Goal: Use online tool/utility: Utilize a website feature to perform a specific function

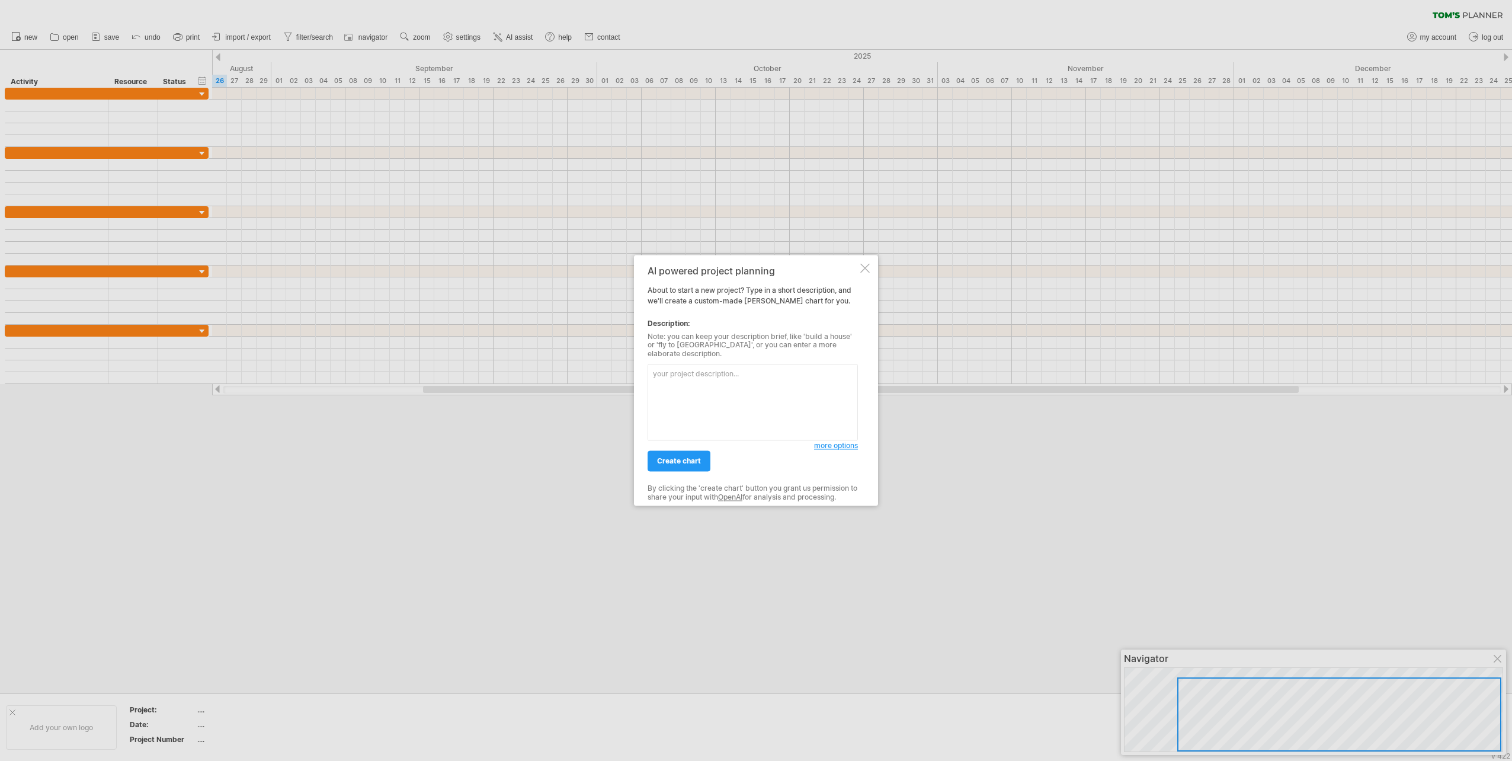
click at [803, 377] on textarea at bounding box center [753, 402] width 210 height 76
click at [803, 382] on textarea "I want to" at bounding box center [753, 402] width 210 height 76
drag, startPoint x: 780, startPoint y: 274, endPoint x: 789, endPoint y: 270, distance: 10.3
click at [789, 270] on div "AI powered project planning" at bounding box center [753, 270] width 210 height 11
drag, startPoint x: 789, startPoint y: 270, endPoint x: 798, endPoint y: 268, distance: 8.4
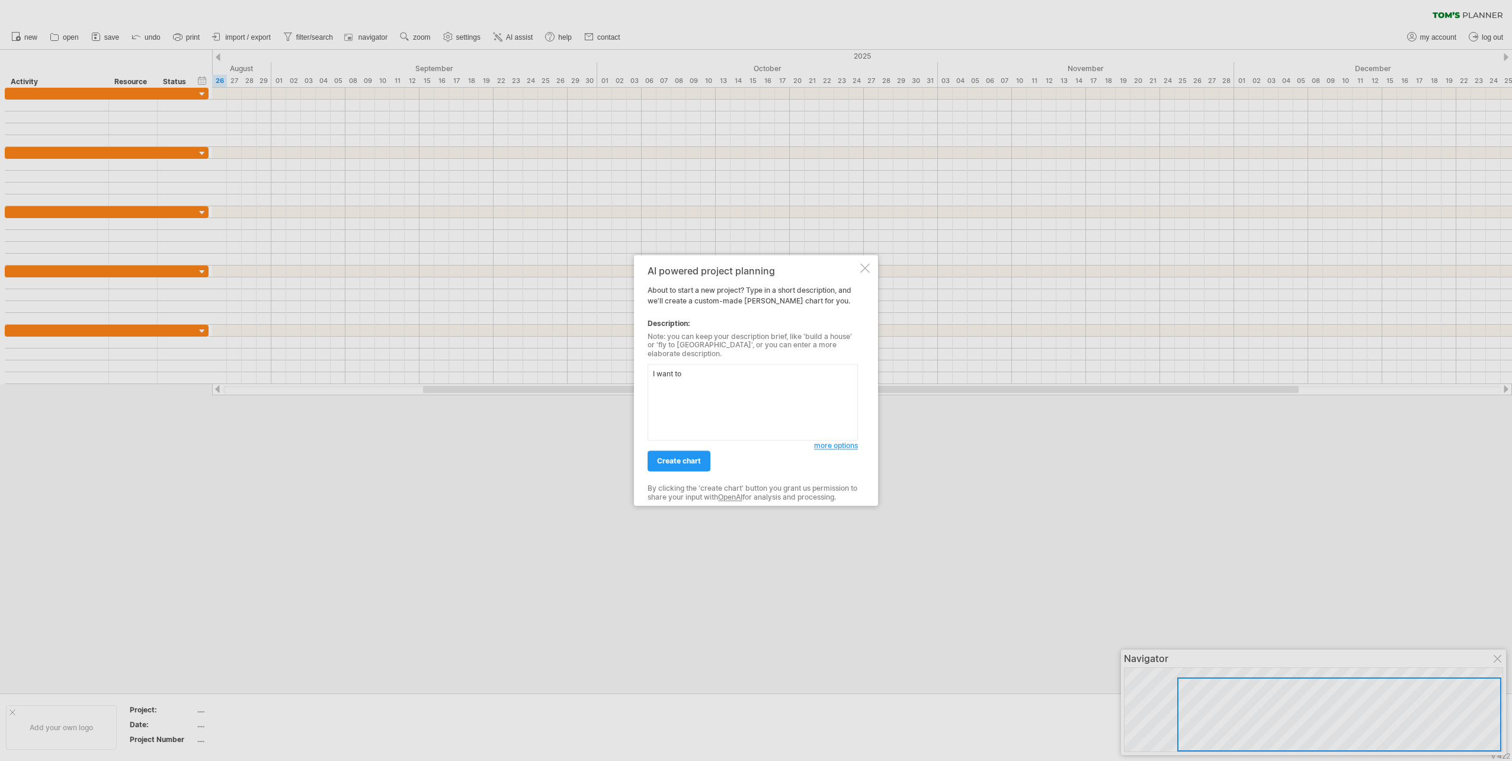
click at [798, 268] on div "AI powered project planning About to start a new project? Type in a short descr…" at bounding box center [756, 380] width 244 height 251
click at [761, 369] on textarea "I want to" at bounding box center [753, 402] width 210 height 76
type textarea "I want to export it into my report"
click at [703, 456] on link "create chart" at bounding box center [679, 461] width 63 height 21
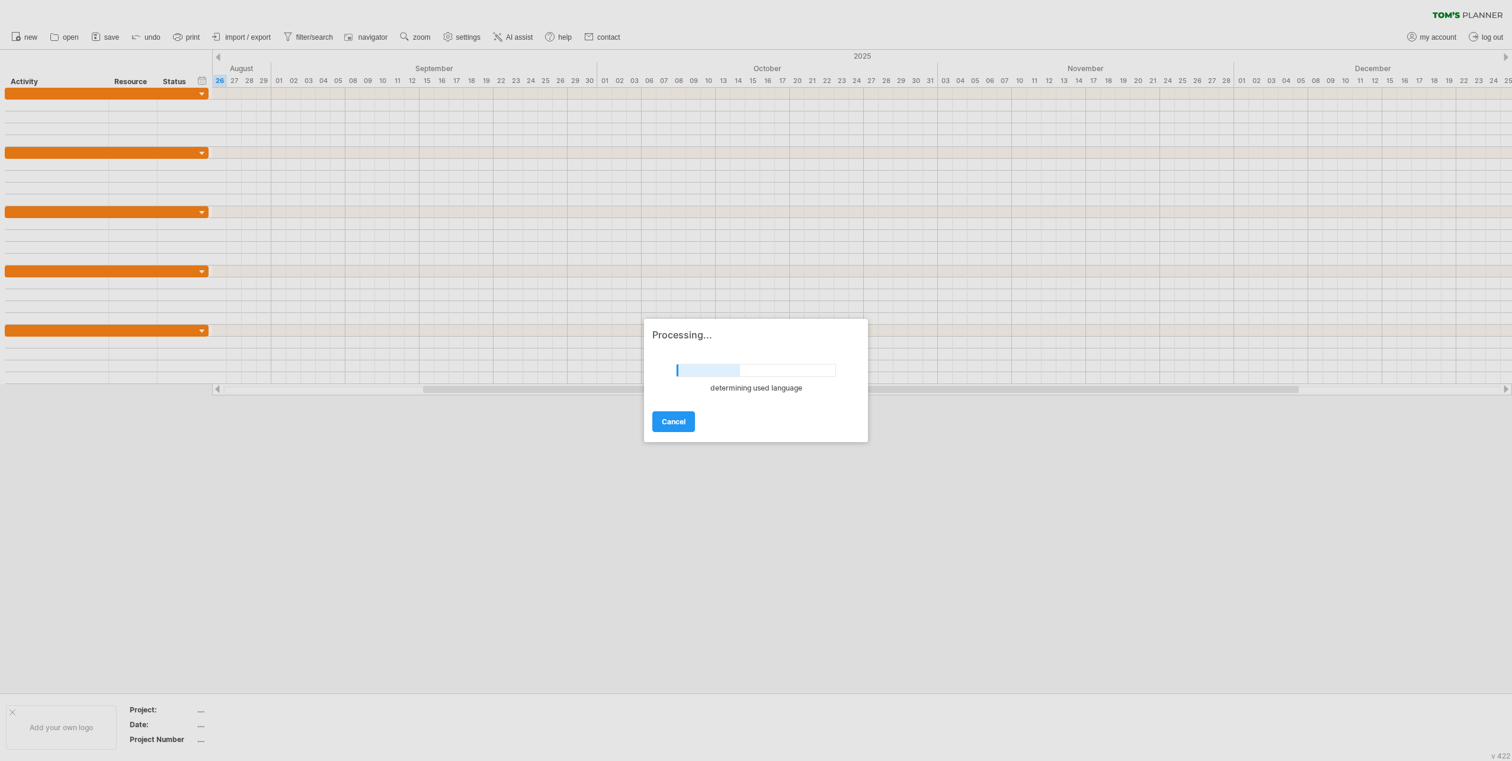
click at [666, 422] on span "cancel" at bounding box center [674, 421] width 24 height 9
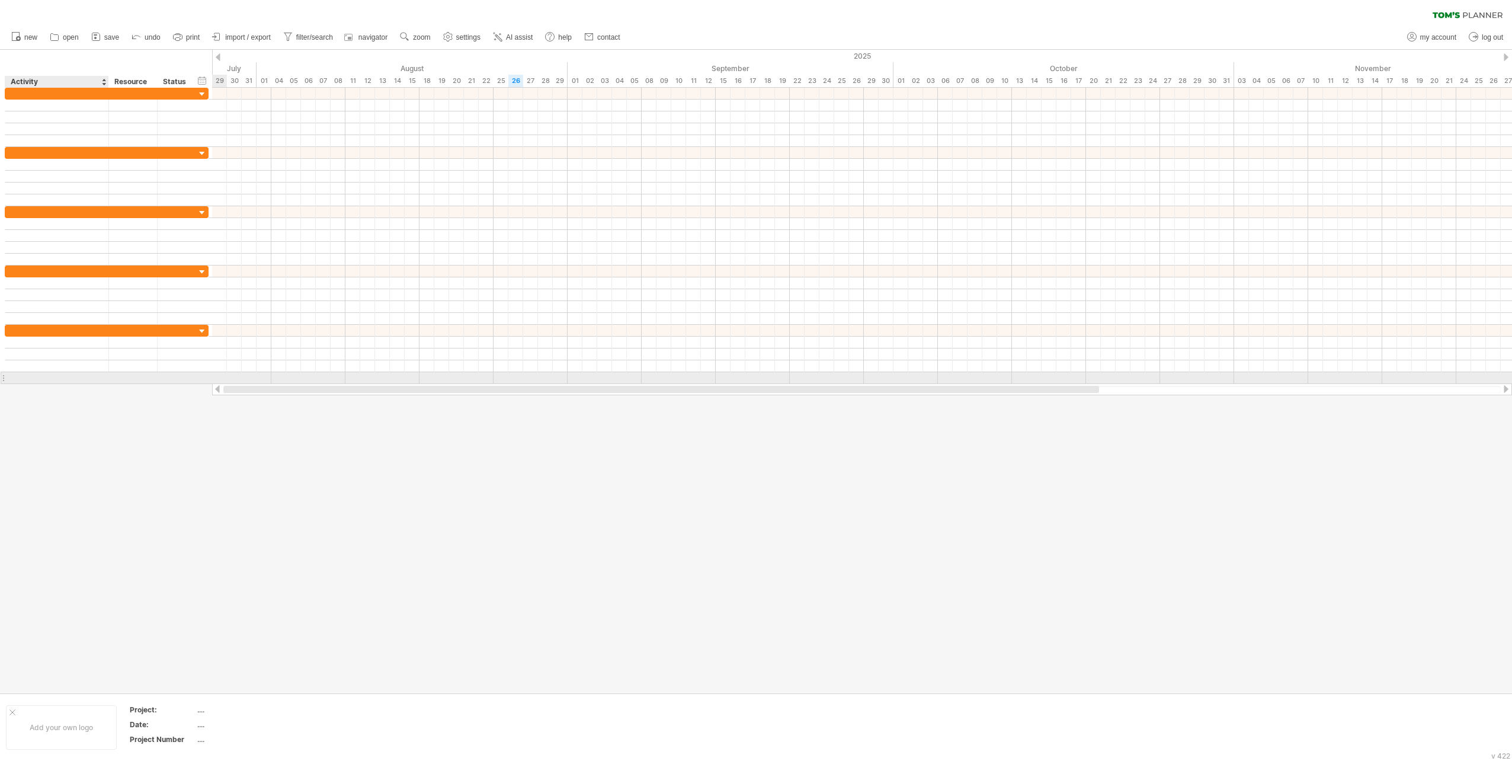
drag, startPoint x: 527, startPoint y: 387, endPoint x: 39, endPoint y: 379, distance: 488.3
click at [39, 379] on div "Trying to reach [DOMAIN_NAME] Connected again... 0% clear filter new" at bounding box center [756, 380] width 1512 height 761
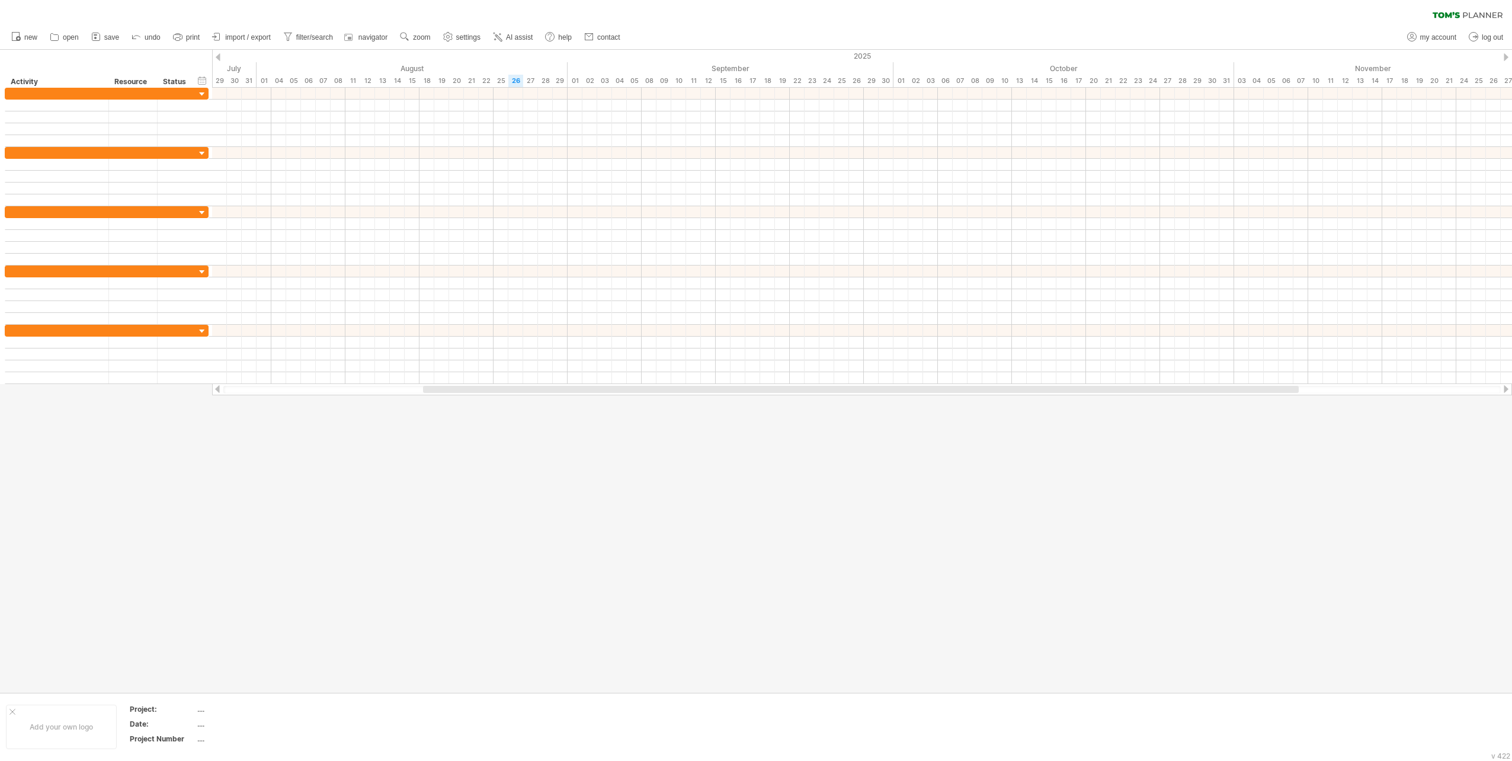
drag, startPoint x: 500, startPoint y: 395, endPoint x: 371, endPoint y: 388, distance: 129.3
click at [371, 388] on div at bounding box center [862, 389] width 1300 height 12
drag, startPoint x: 428, startPoint y: 388, endPoint x: -2, endPoint y: 394, distance: 430.2
click at [0, 394] on html "progress(100%) Trying to reach [DOMAIN_NAME] Connected again... 0% clear filter…" at bounding box center [756, 381] width 1512 height 763
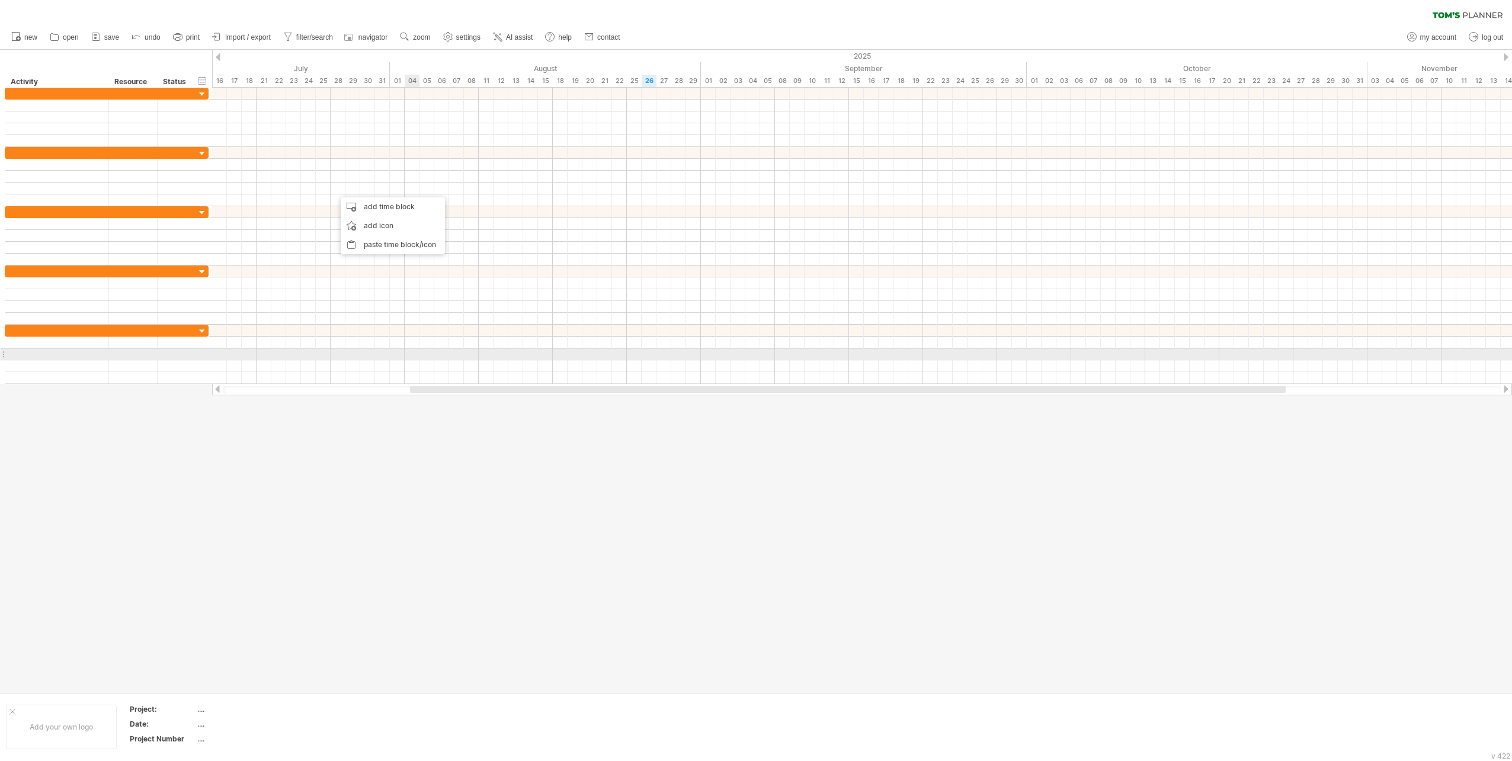
click at [417, 357] on div at bounding box center [862, 354] width 1300 height 12
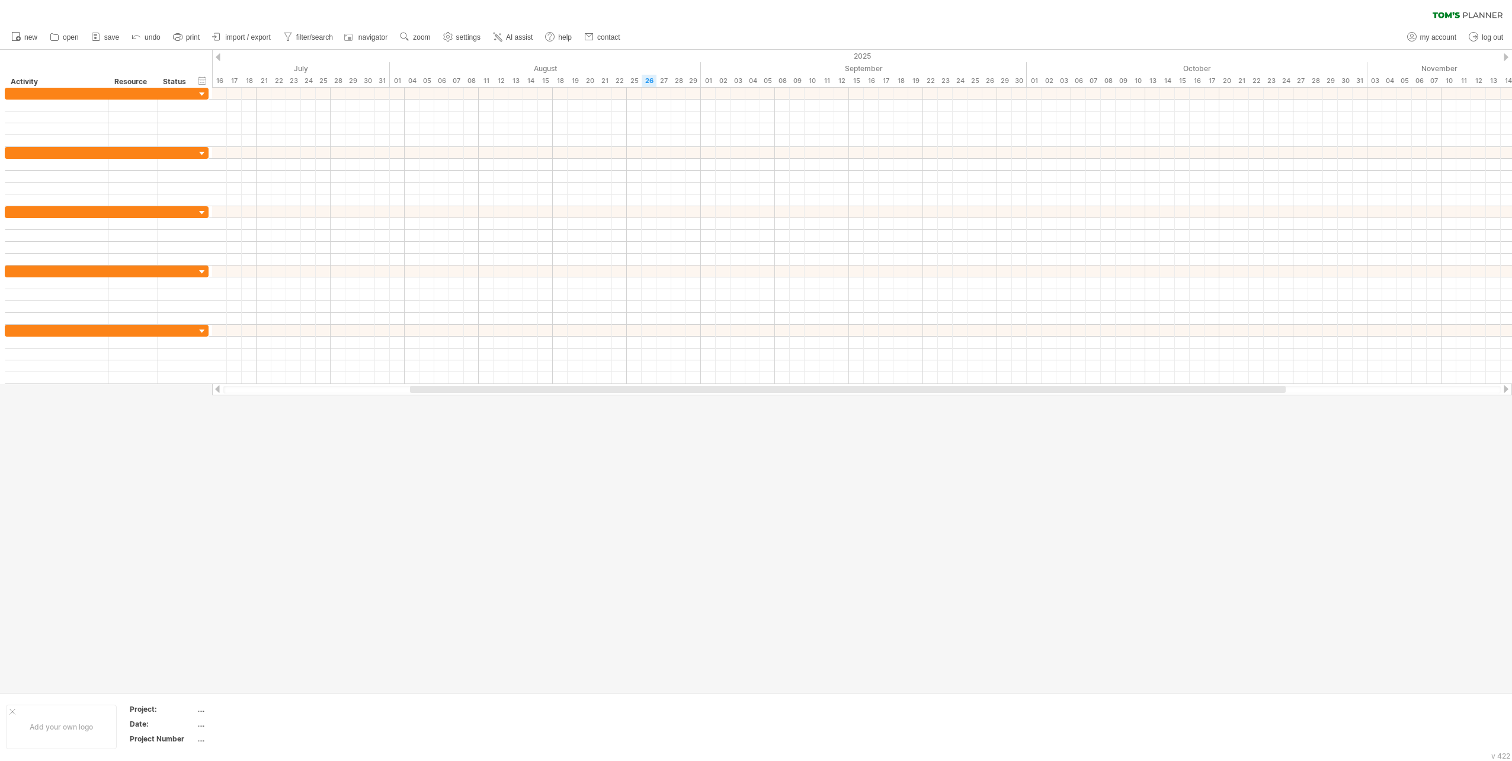
drag, startPoint x: 443, startPoint y: 384, endPoint x: 347, endPoint y: 383, distance: 96.0
click at [347, 383] on div "Trying to reach [DOMAIN_NAME] Connected again... 0% clear filter new" at bounding box center [756, 380] width 1512 height 761
